Goal: Find specific page/section: Find specific page/section

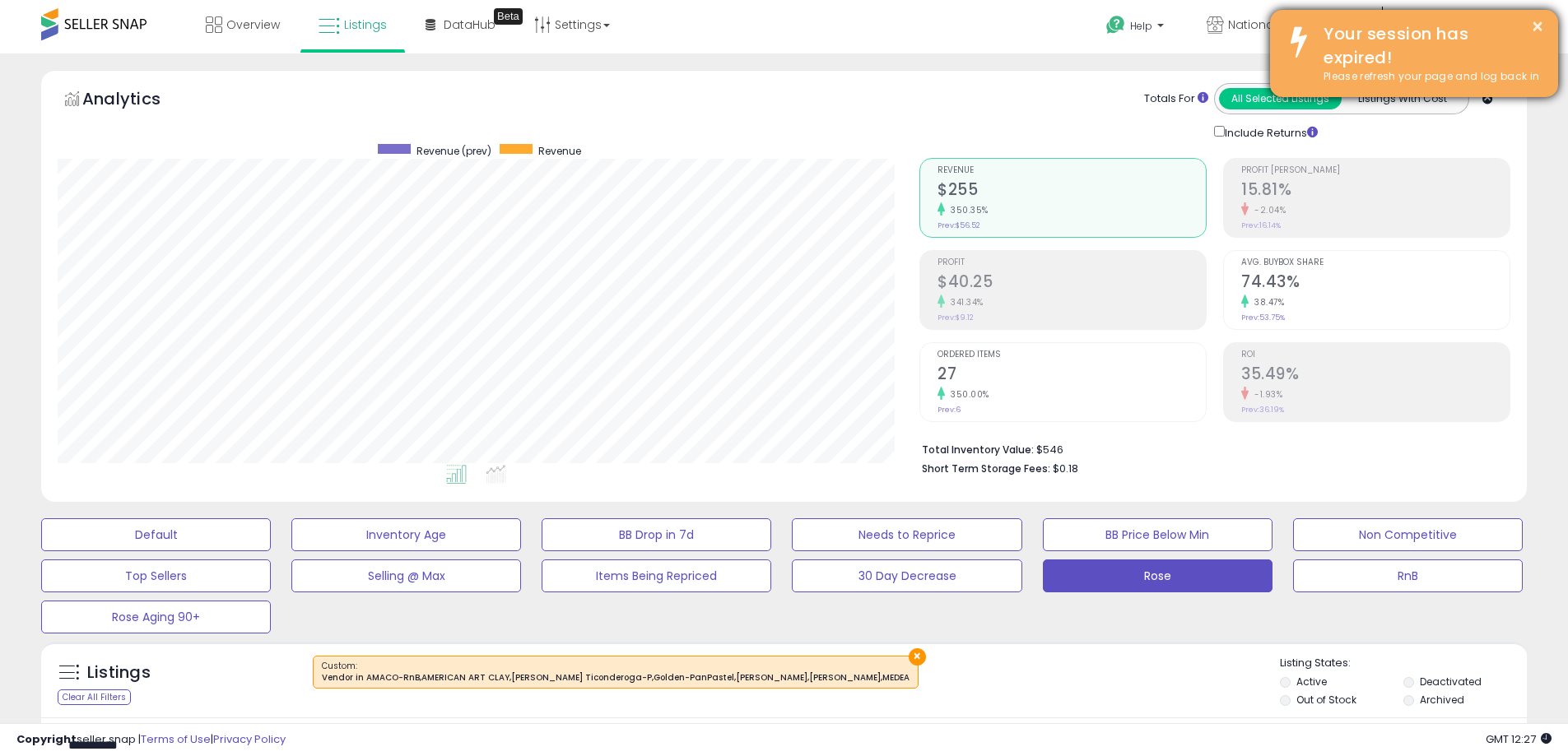
click at [1401, 48] on div "Your session has expired!" at bounding box center [1429, 45] width 235 height 47
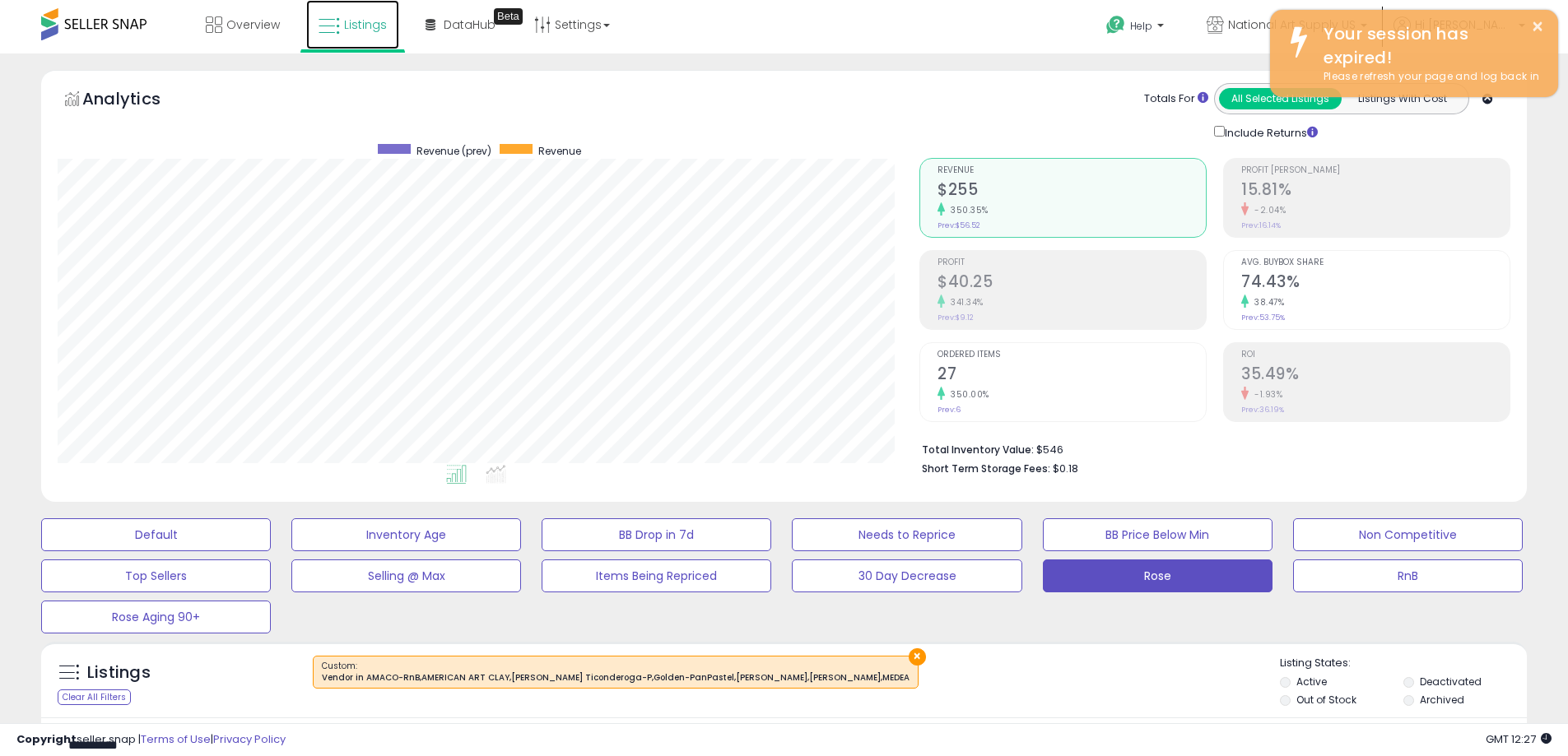
click at [377, 20] on span "Listings" at bounding box center [365, 25] width 43 height 17
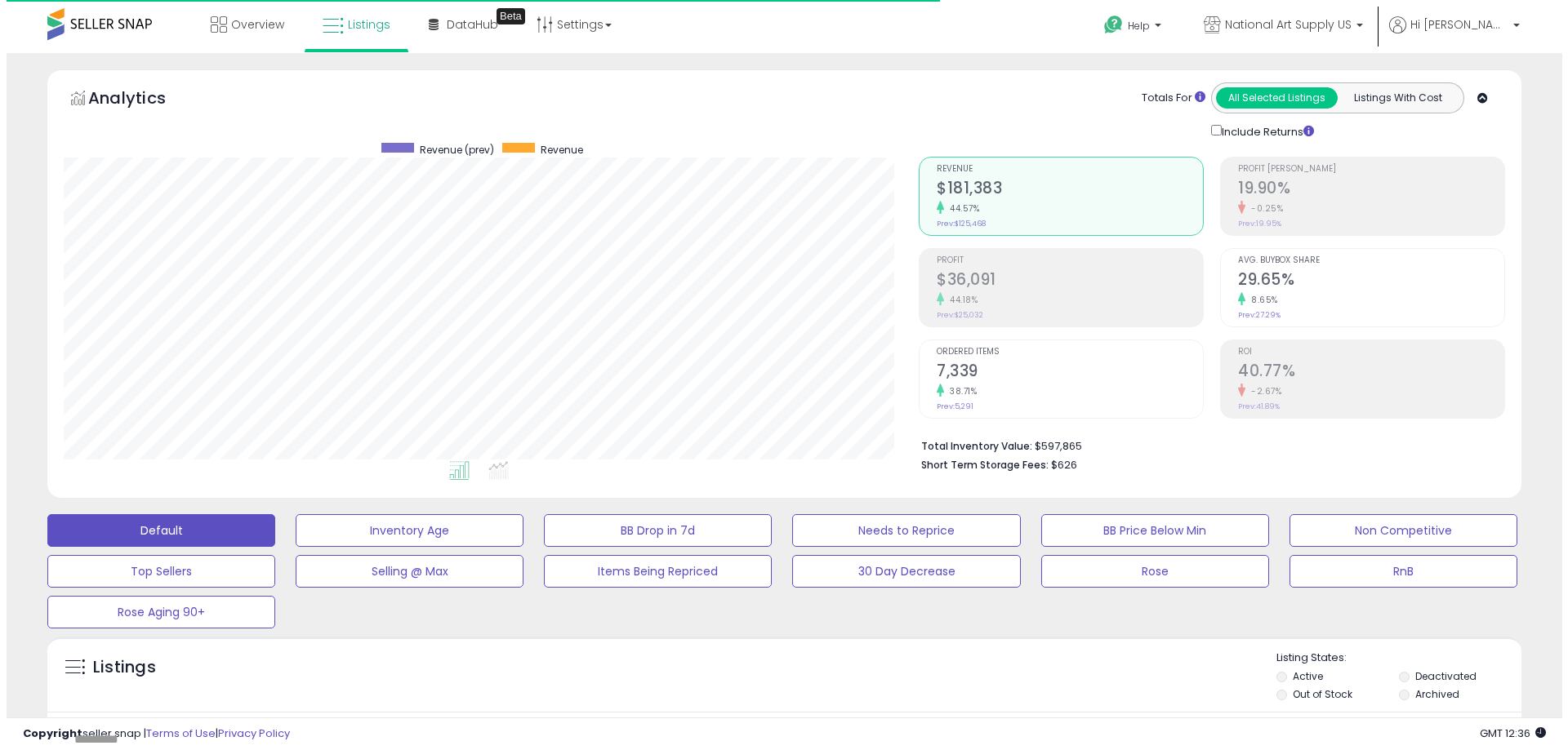
scroll to position [335, 855]
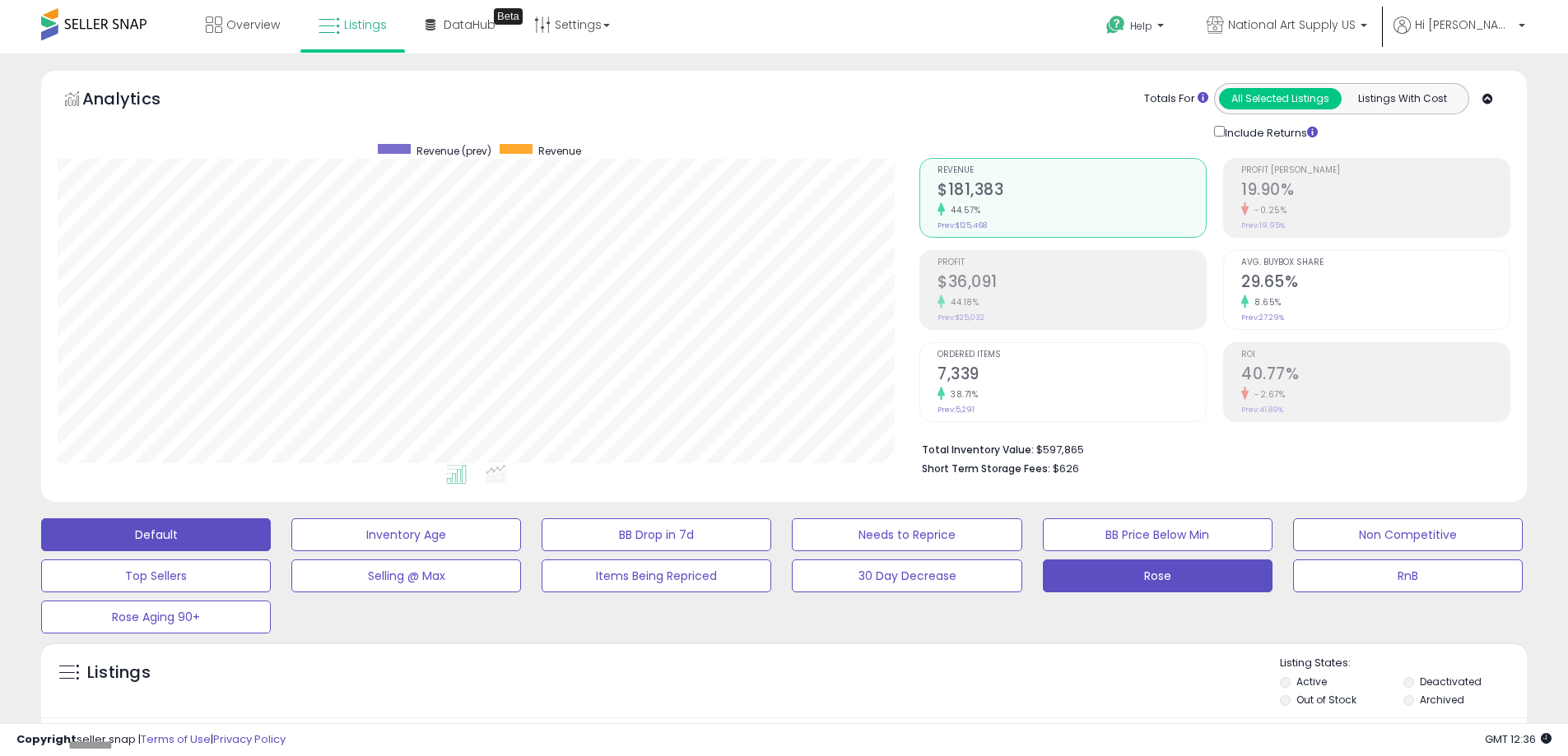
click at [1126, 580] on button "Rose" at bounding box center [1158, 576] width 229 height 33
